Goal: Book appointment/travel/reservation

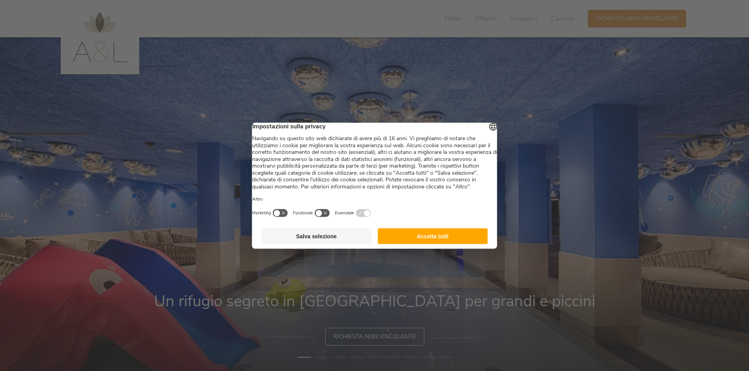
click at [442, 244] on button "Accetta tutti" at bounding box center [433, 236] width 110 height 16
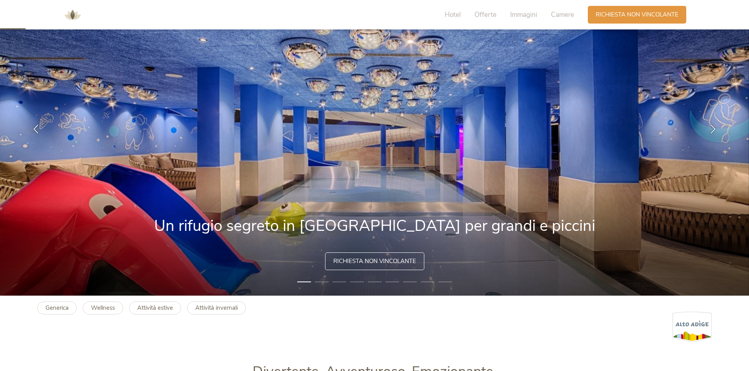
scroll to position [78, 0]
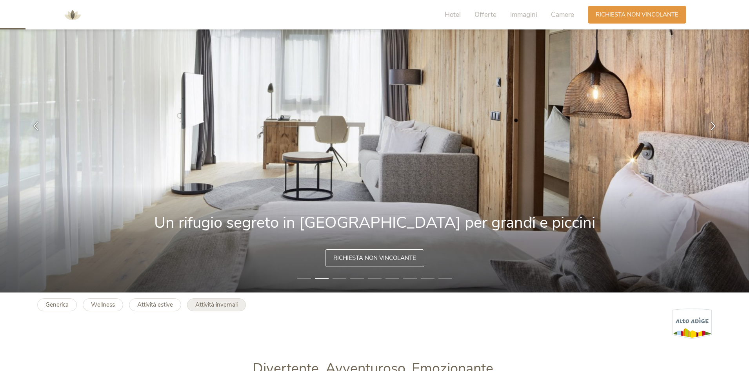
click at [220, 306] on b "Attività invernali" at bounding box center [216, 305] width 42 height 8
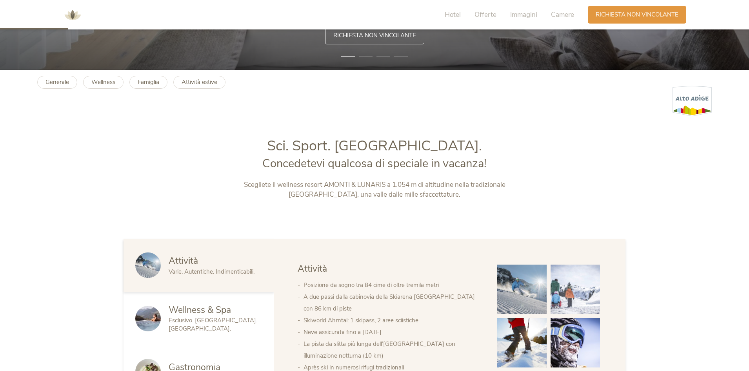
scroll to position [432, 0]
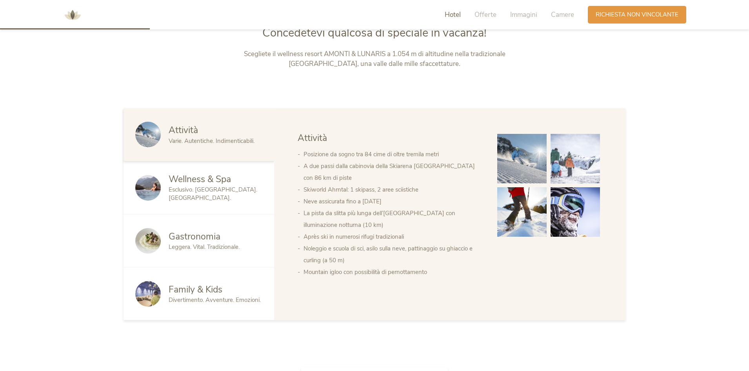
click at [200, 297] on span "Divertimento. Avventure. Emozioni." at bounding box center [215, 300] width 92 height 8
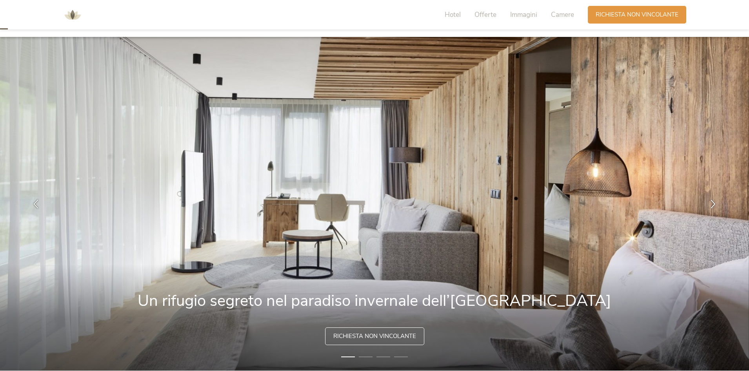
scroll to position [0, 0]
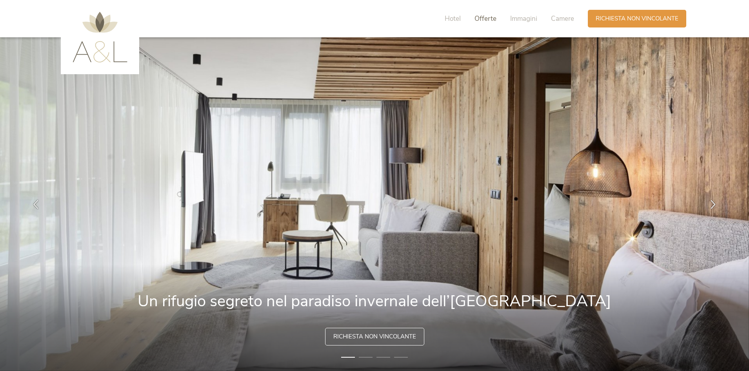
click at [486, 17] on span "Offerte" at bounding box center [486, 18] width 22 height 9
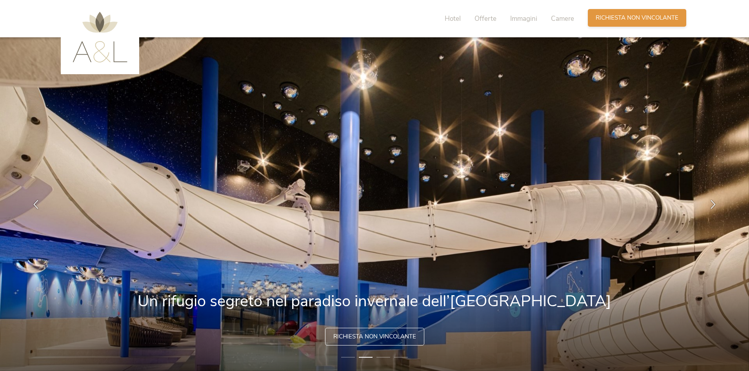
click at [645, 15] on span "Richiesta non vincolante" at bounding box center [637, 18] width 83 height 8
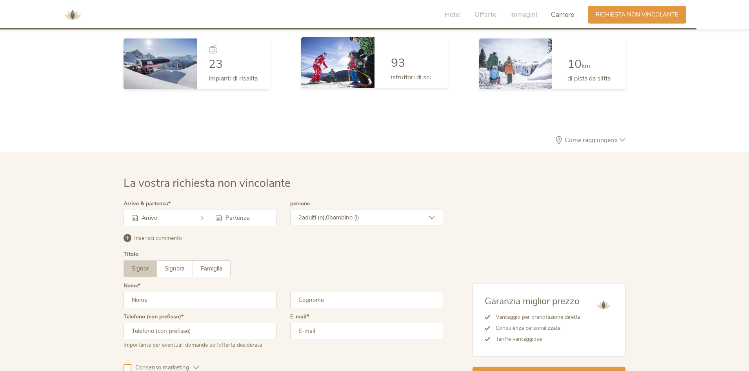
scroll to position [2156, 0]
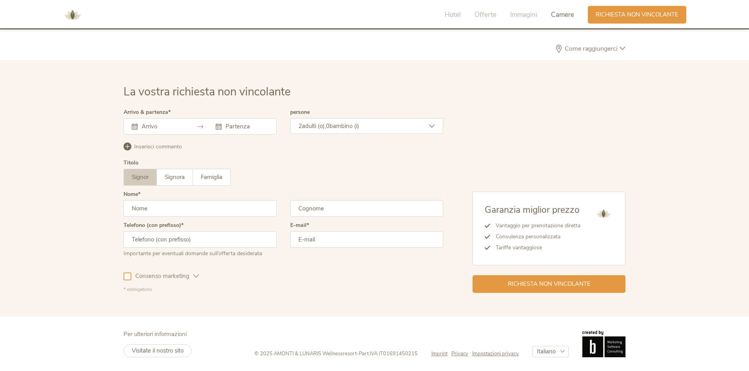
click at [179, 125] on input "text" at bounding box center [162, 126] width 45 height 8
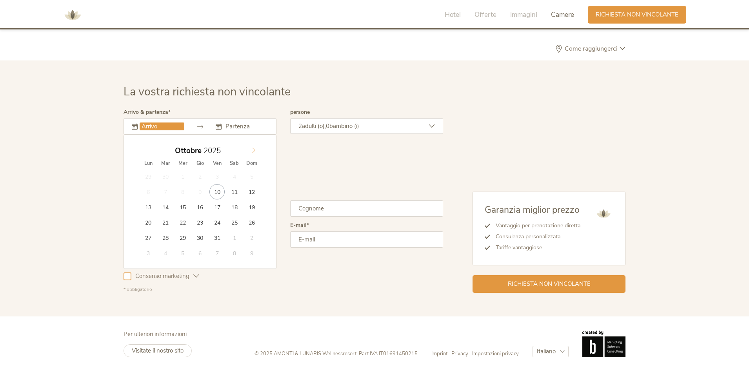
click at [255, 151] on icon at bounding box center [253, 150] width 5 height 5
type input "31.12.2025"
type input "2026"
type input "03.01.2026"
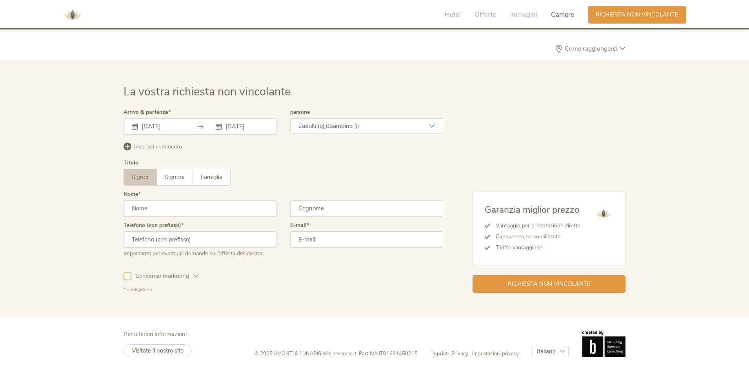
click at [401, 126] on div "2 adulti (o), 0 bambino (i)" at bounding box center [366, 126] width 153 height 16
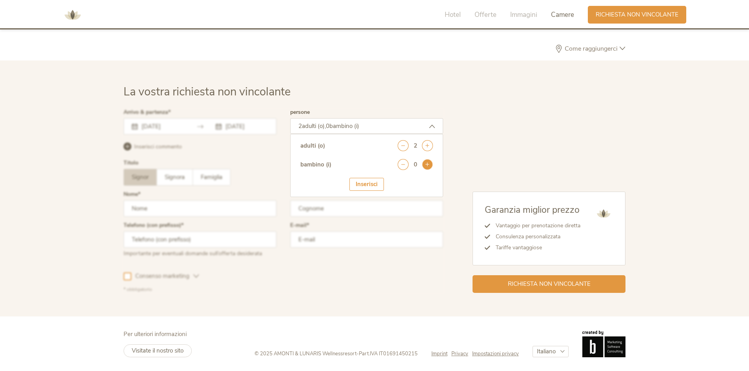
click at [430, 164] on icon at bounding box center [427, 164] width 11 height 11
click at [417, 186] on select "seleziona 0 1 2 3 4 5 6 7 8 9 10 11 12 13 14 15 16 17" at bounding box center [413, 186] width 39 height 13
select select "6"
click at [394, 180] on select "seleziona 0 1 2 3 4 5 6 7 8 9 10 11 12 13 14 15 16 17" at bounding box center [413, 186] width 39 height 13
click at [371, 208] on div "Inserisci" at bounding box center [367, 208] width 35 height 13
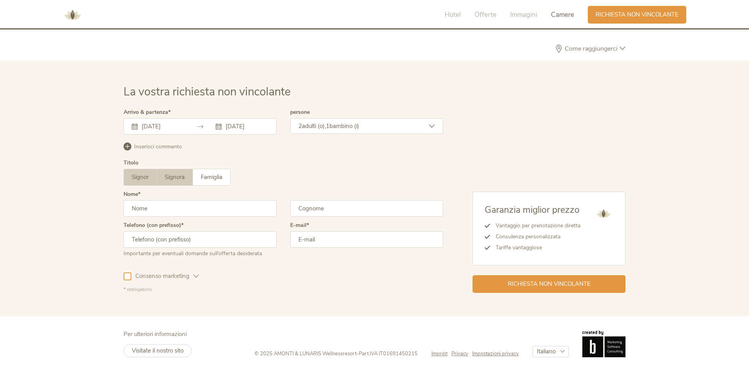
click at [172, 177] on span "Signora" at bounding box center [175, 177] width 20 height 8
click at [171, 211] on input "text" at bounding box center [200, 208] width 153 height 16
type input "jessica"
type input "buccheri"
type input "+393317404448"
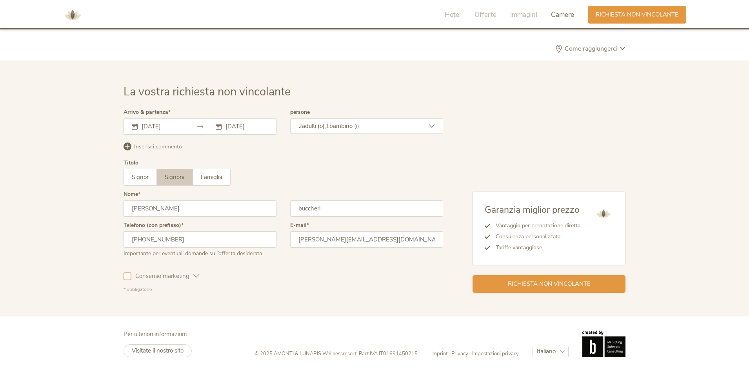
type input "jess.inzaghi@gmail.com"
click at [130, 274] on div at bounding box center [128, 276] width 8 height 8
click at [194, 274] on icon at bounding box center [196, 276] width 6 height 6
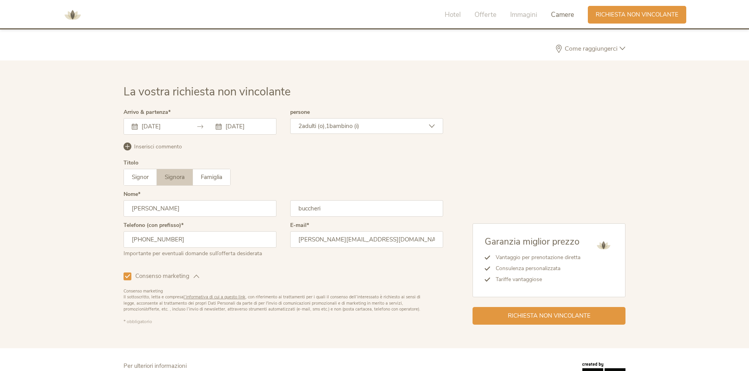
click at [194, 274] on icon at bounding box center [196, 276] width 6 height 6
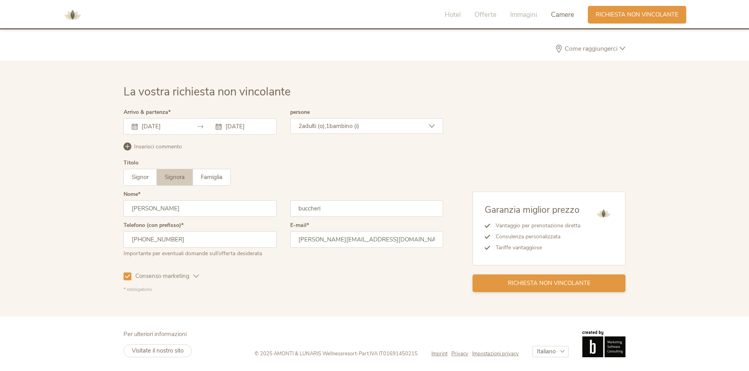
click at [555, 283] on span "Richiesta non vincolante" at bounding box center [549, 283] width 83 height 8
